Goal: Task Accomplishment & Management: Complete application form

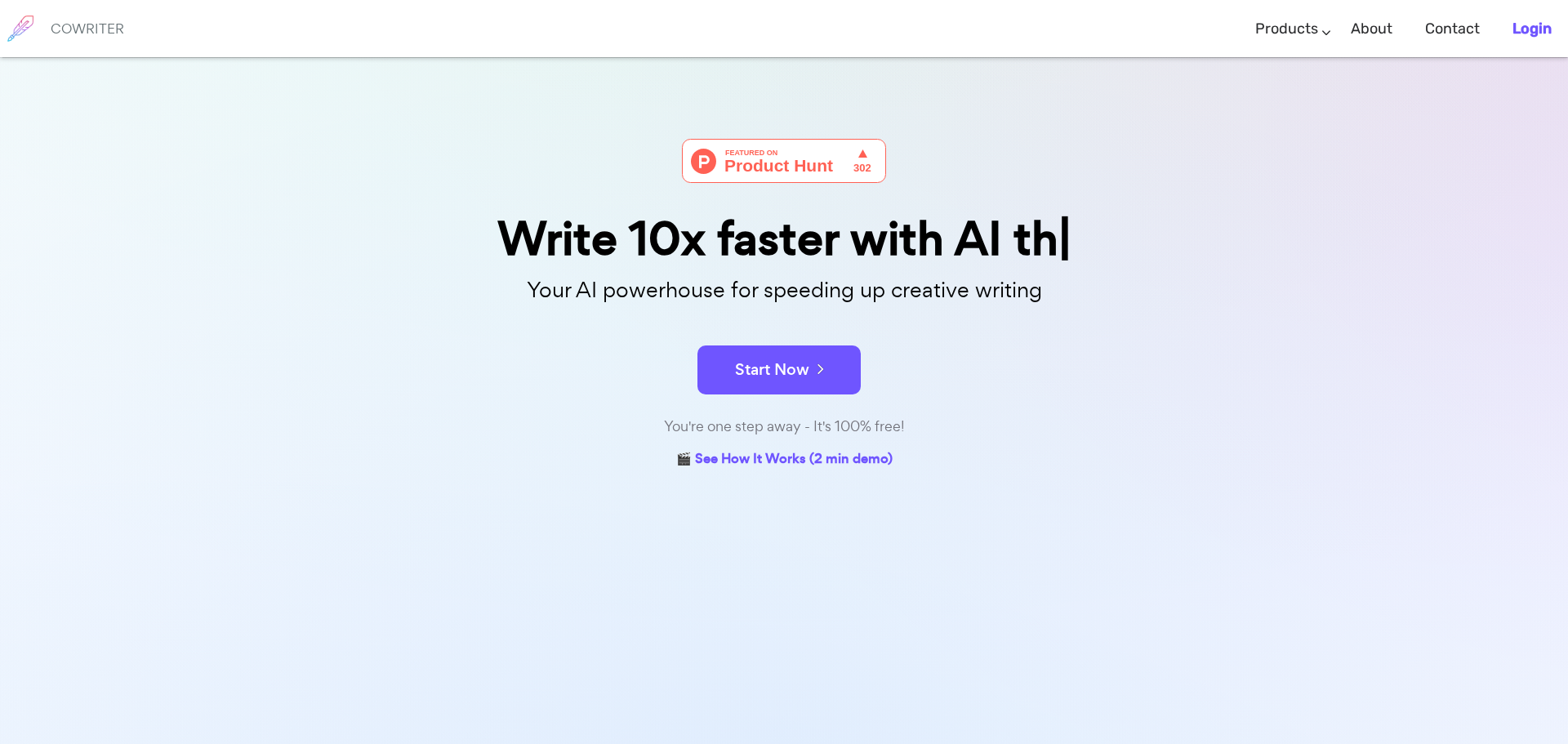
click at [1533, 32] on b "Login" at bounding box center [1532, 28] width 39 height 18
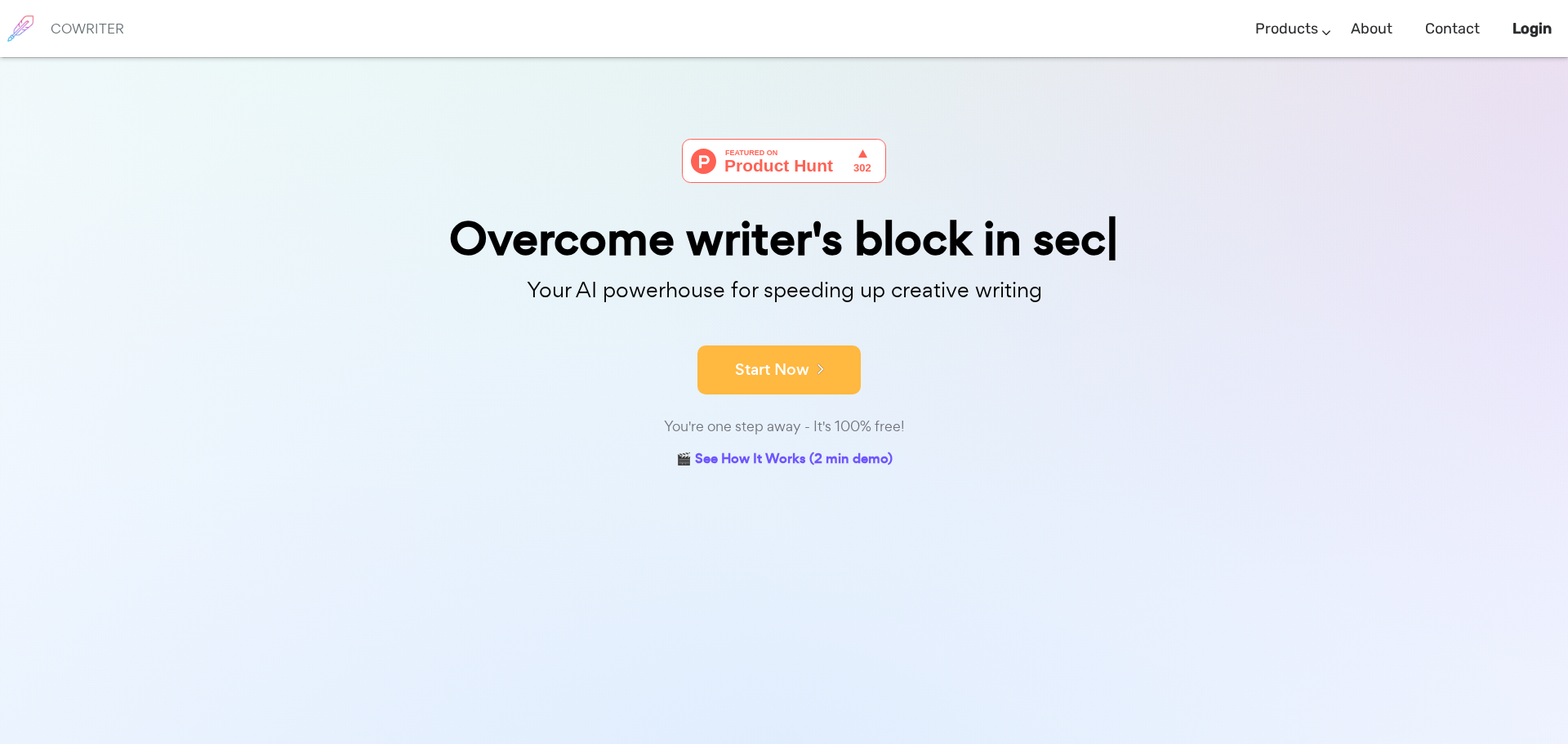
click at [764, 357] on button "Start Now" at bounding box center [779, 370] width 164 height 49
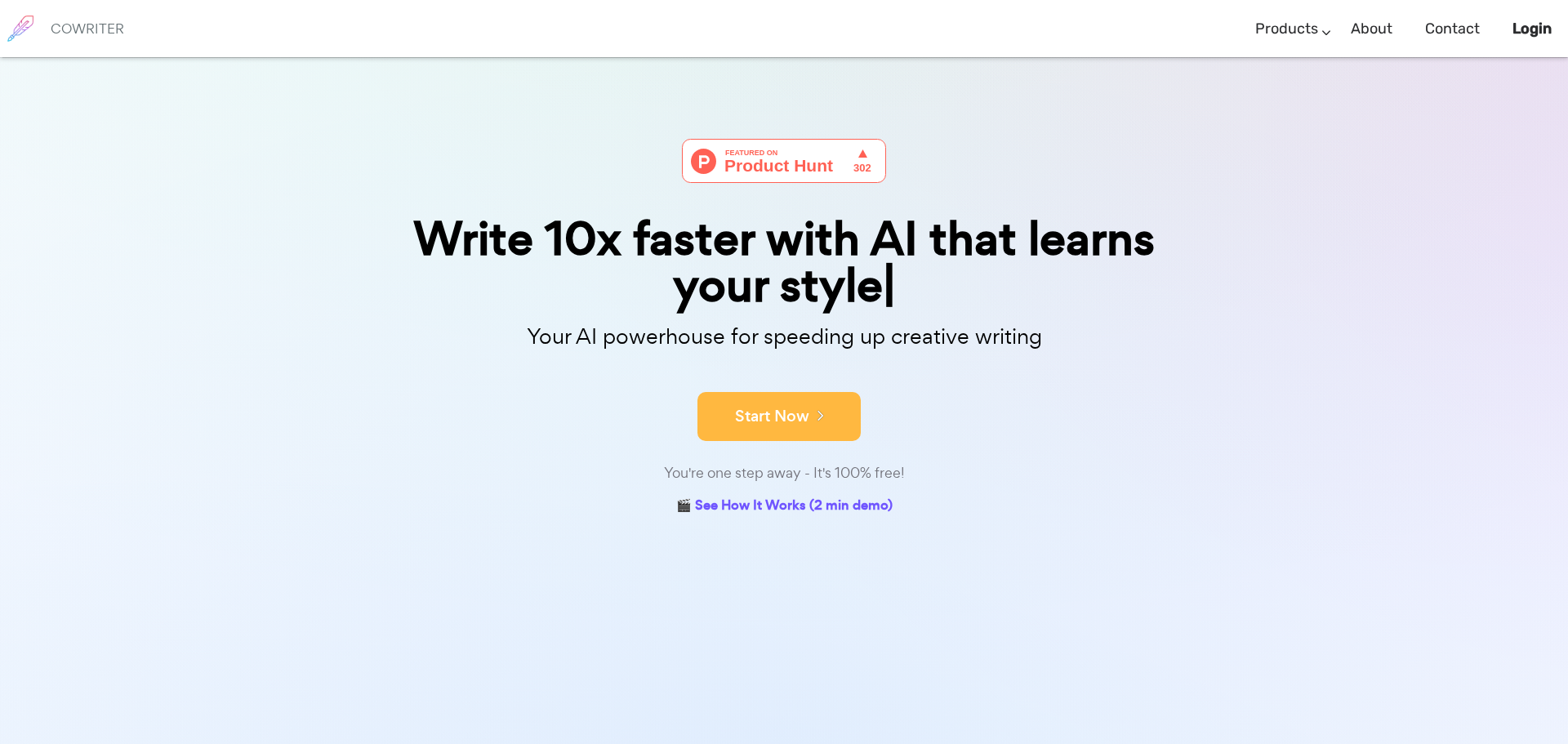
click at [756, 409] on button "Start Now" at bounding box center [779, 417] width 164 height 49
